Goal: Find specific page/section: Find specific page/section

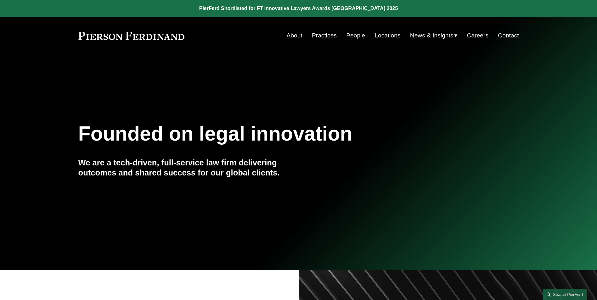
click at [352, 37] on link "People" at bounding box center [355, 36] width 19 height 12
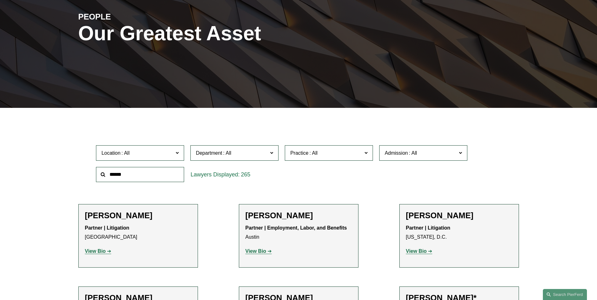
scroll to position [94, 0]
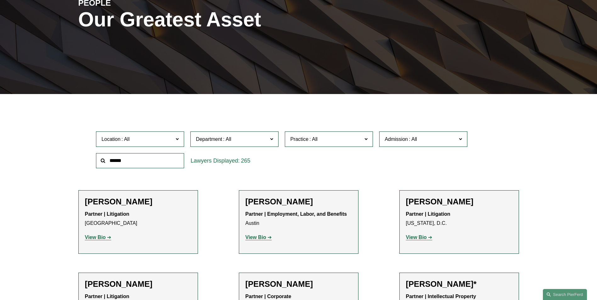
click at [127, 158] on input "text" at bounding box center [140, 160] width 88 height 15
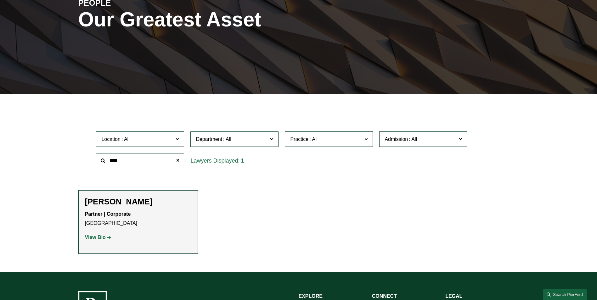
type input "****"
click at [98, 235] on strong "View Bio" at bounding box center [95, 237] width 21 height 5
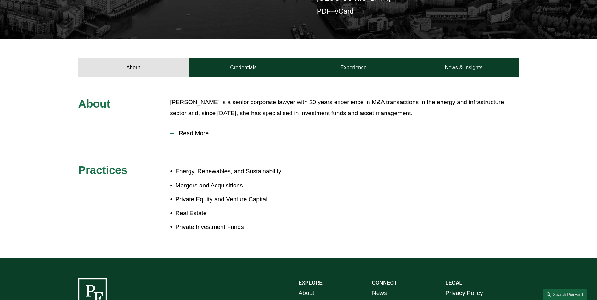
scroll to position [189, 0]
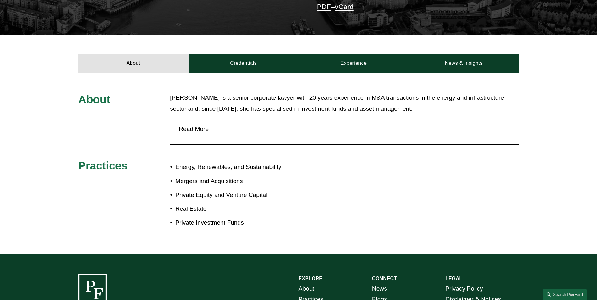
click at [184, 128] on span "Read More" at bounding box center [346, 129] width 344 height 7
